Goal: Check status: Check status

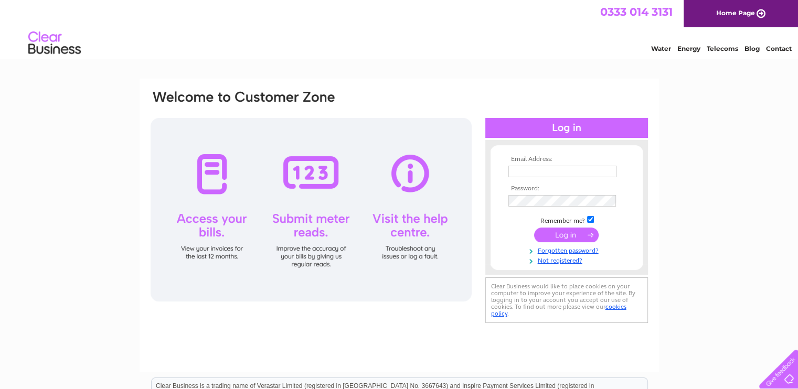
type input "[PERSON_NAME][EMAIL_ADDRESS][PERSON_NAME][PERSON_NAME][DOMAIN_NAME]"
click at [560, 233] on input "submit" at bounding box center [566, 235] width 65 height 15
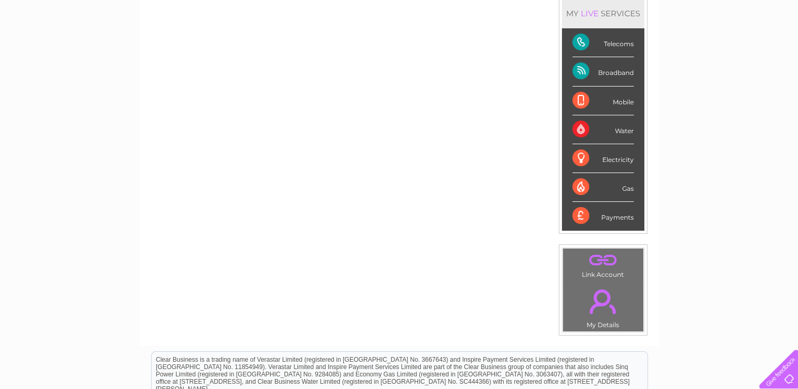
scroll to position [142, 0]
click at [755, 129] on div "My Clear Business Login Details My Details My Preferences Link Account My Accou…" at bounding box center [399, 232] width 798 height 590
click at [613, 45] on div "Telecoms" at bounding box center [602, 43] width 61 height 29
click at [581, 42] on div "Telecoms" at bounding box center [602, 43] width 61 height 29
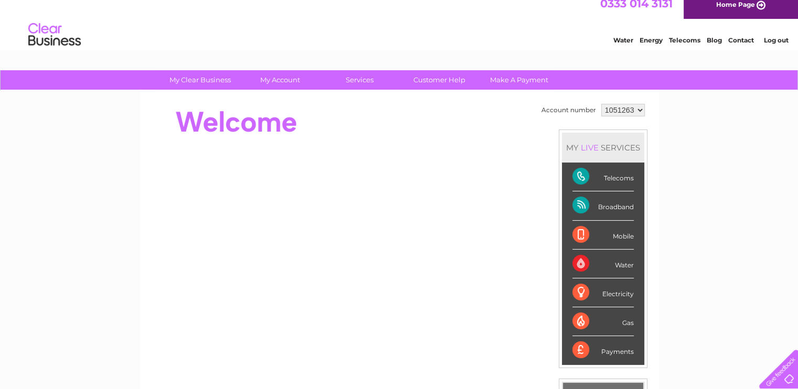
scroll to position [0, 0]
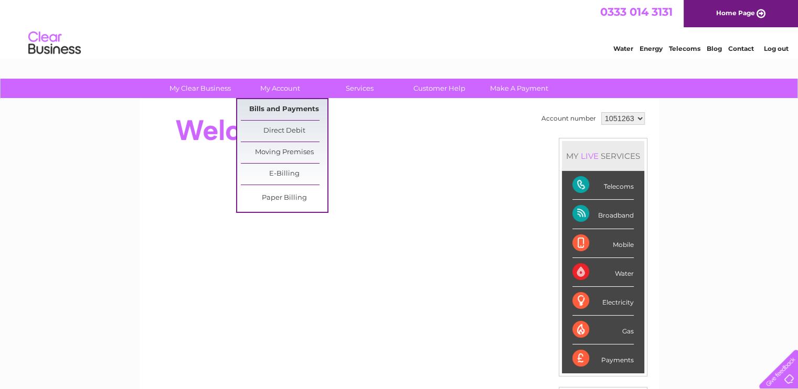
click at [284, 110] on link "Bills and Payments" at bounding box center [284, 109] width 87 height 21
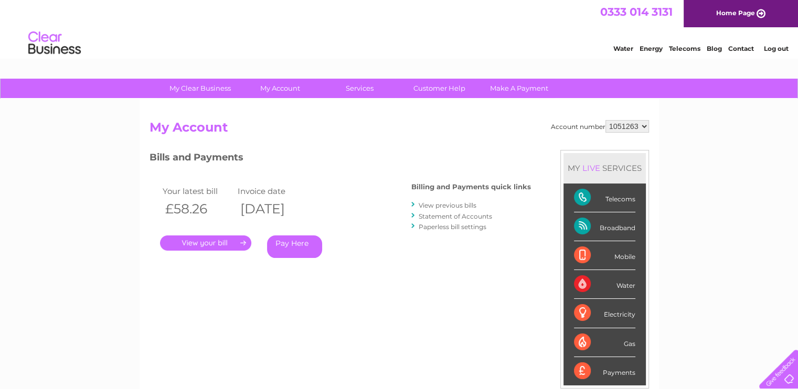
click at [224, 244] on link "." at bounding box center [205, 243] width 91 height 15
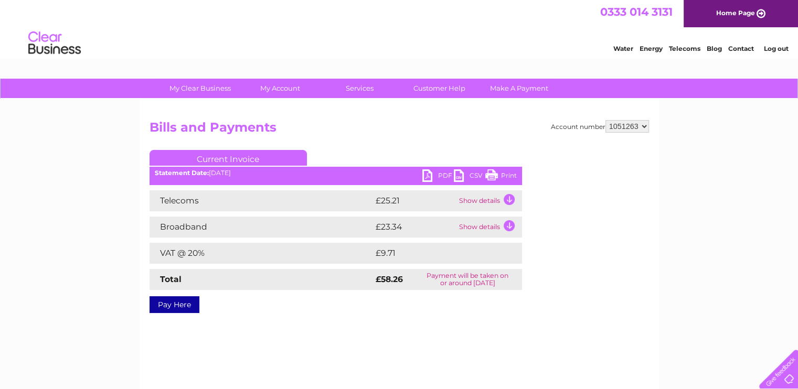
click at [508, 199] on td "Show details" at bounding box center [489, 200] width 66 height 21
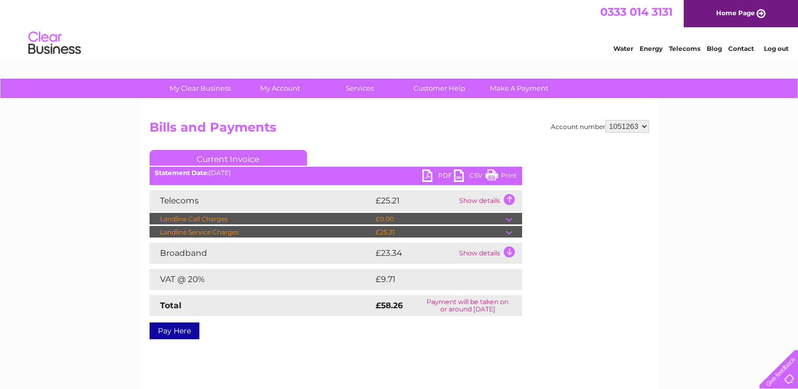
click at [509, 252] on td "Show details" at bounding box center [489, 253] width 66 height 21
